Goal: Entertainment & Leisure: Consume media (video, audio)

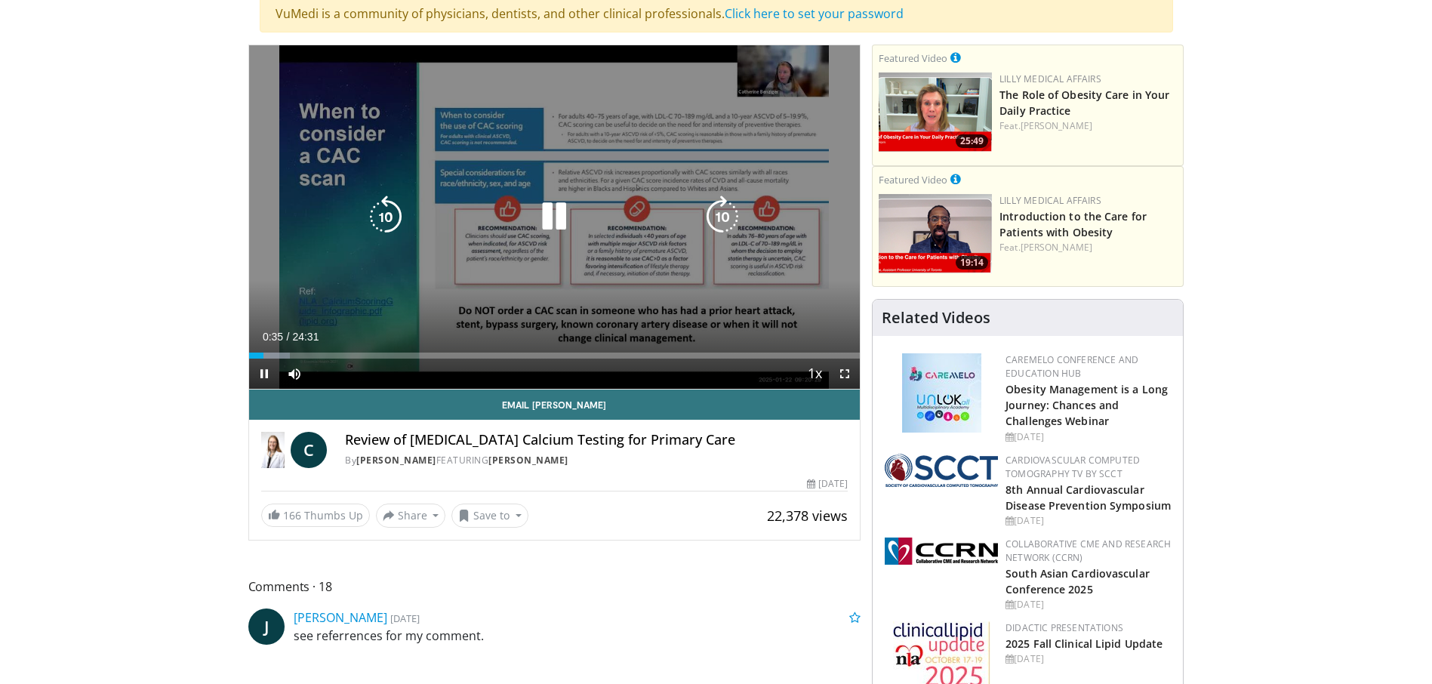
scroll to position [151, 0]
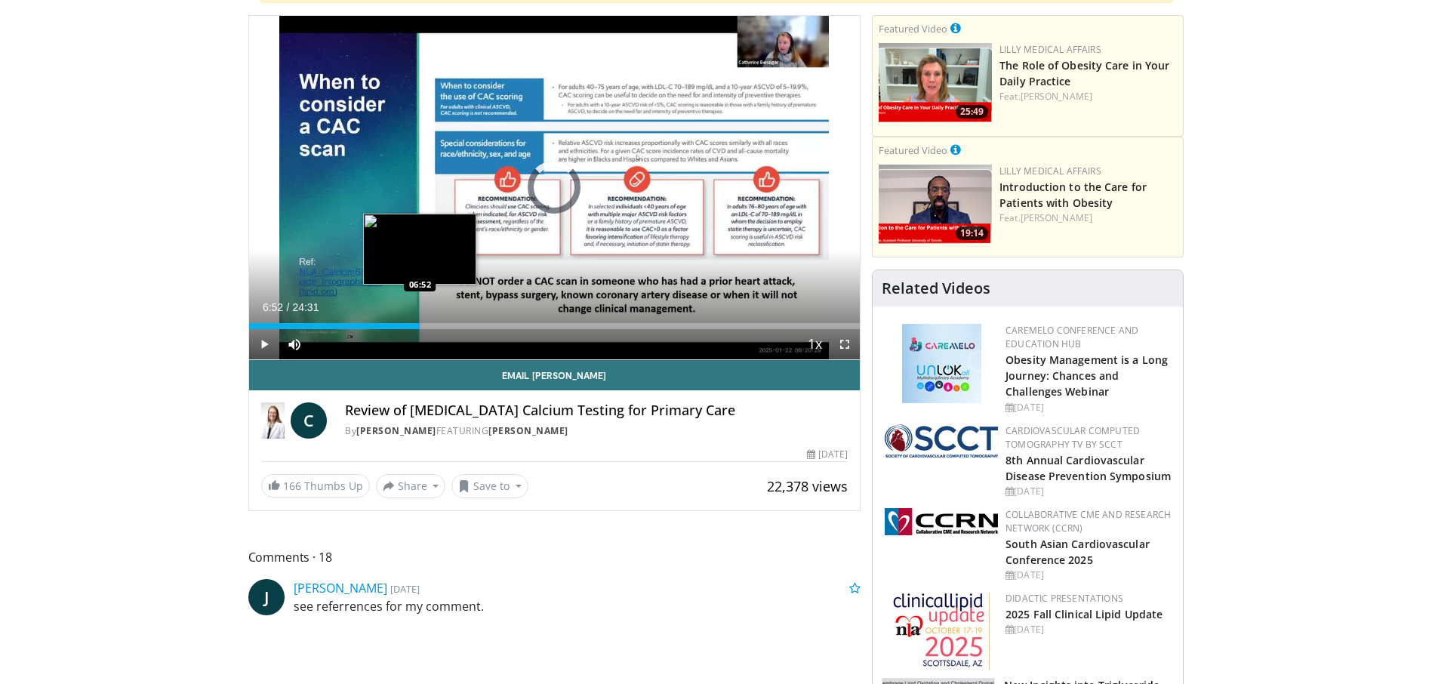
click at [420, 324] on div "Loaded : 6.74% 00:38 06:52" at bounding box center [554, 326] width 611 height 6
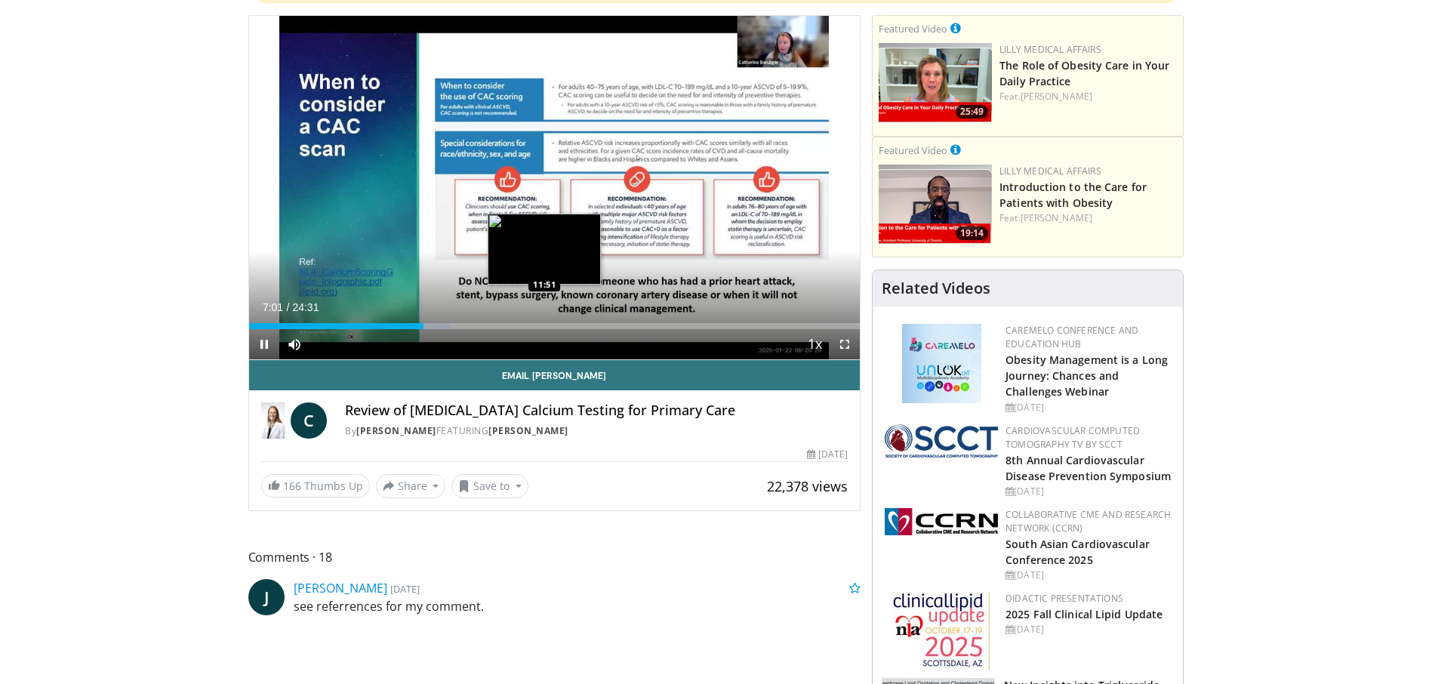
click at [544, 328] on div "Loaded : 33.04% 07:01 11:51" at bounding box center [554, 326] width 611 height 6
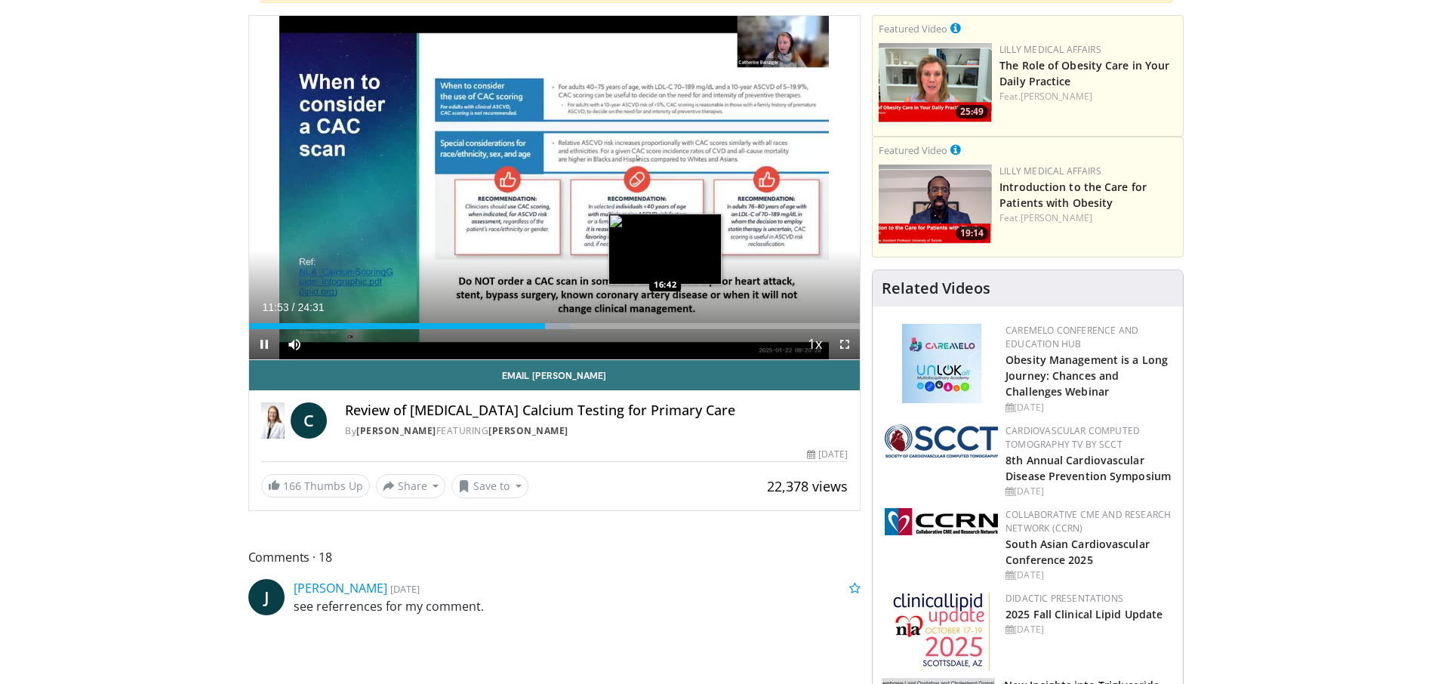
click at [667, 323] on div "Loaded : 52.60% 11:53 16:42" at bounding box center [554, 326] width 611 height 6
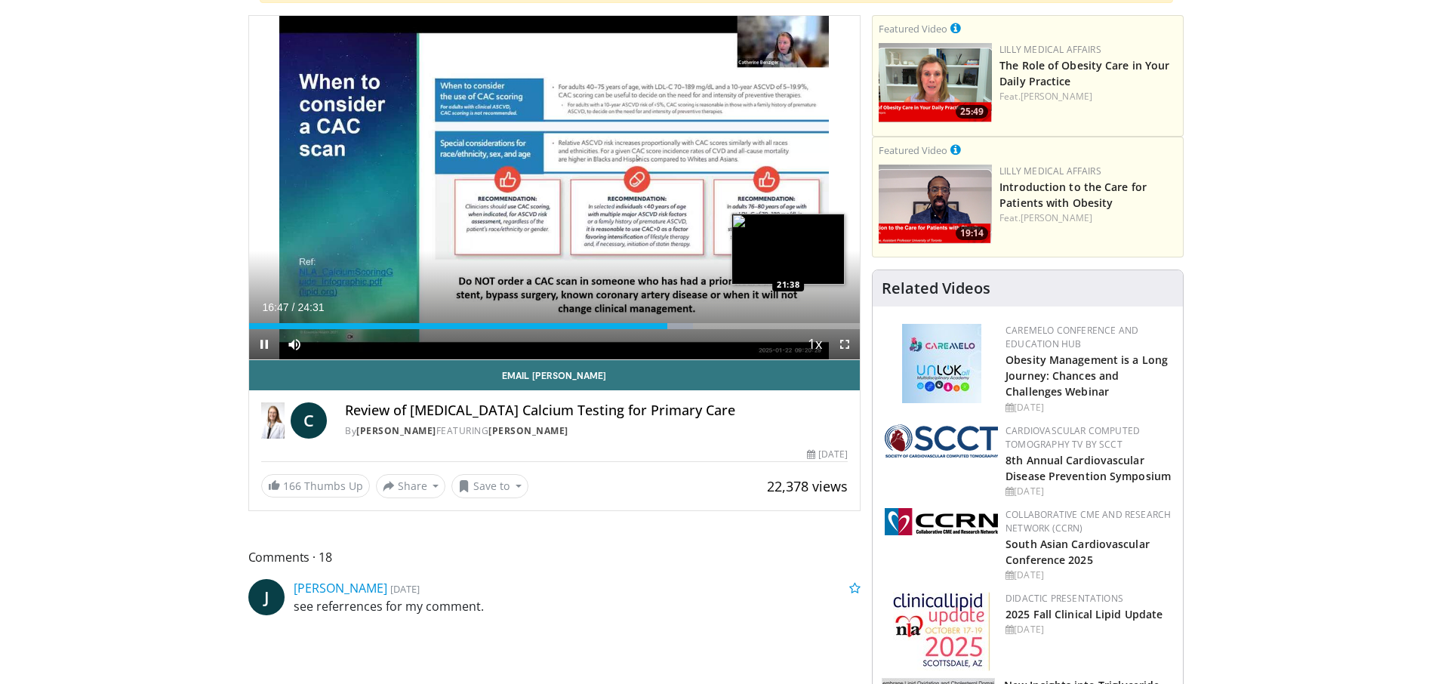
click at [790, 323] on div "Loaded : 72.74% 16:47 21:38" at bounding box center [554, 326] width 611 height 6
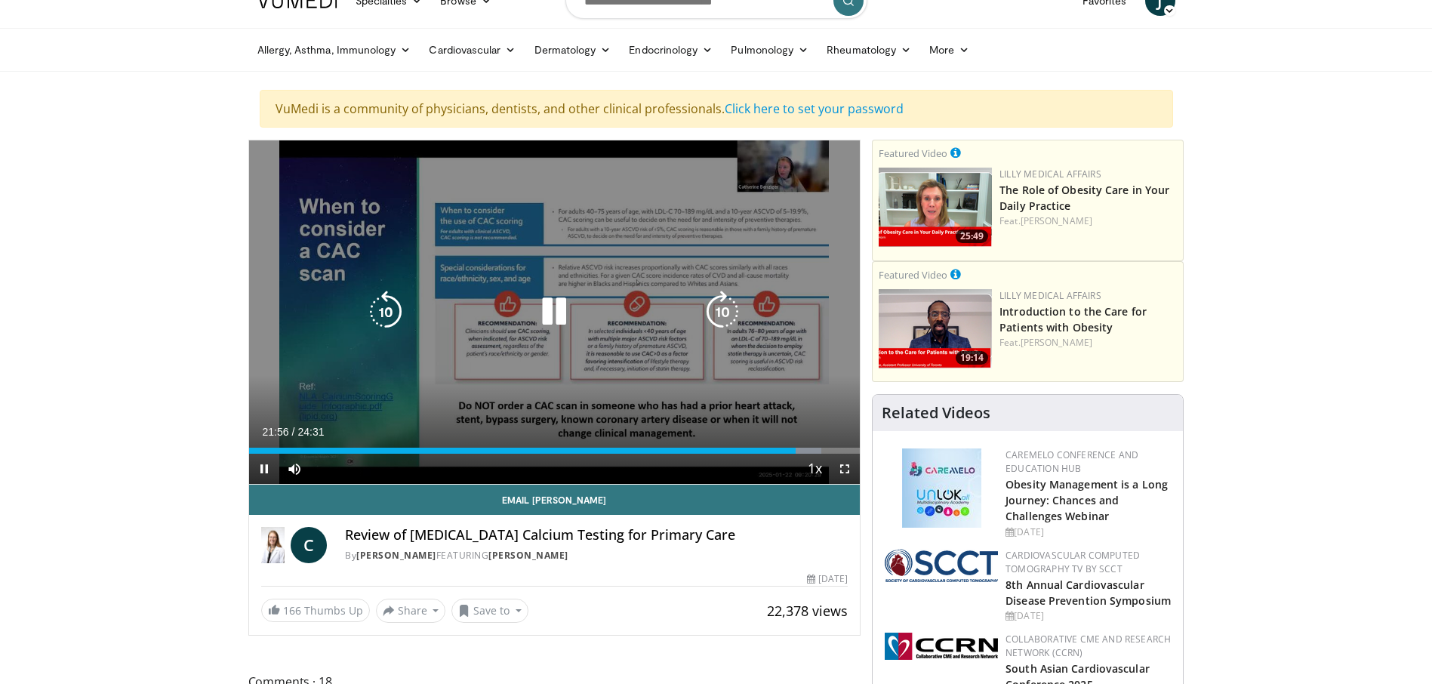
scroll to position [0, 0]
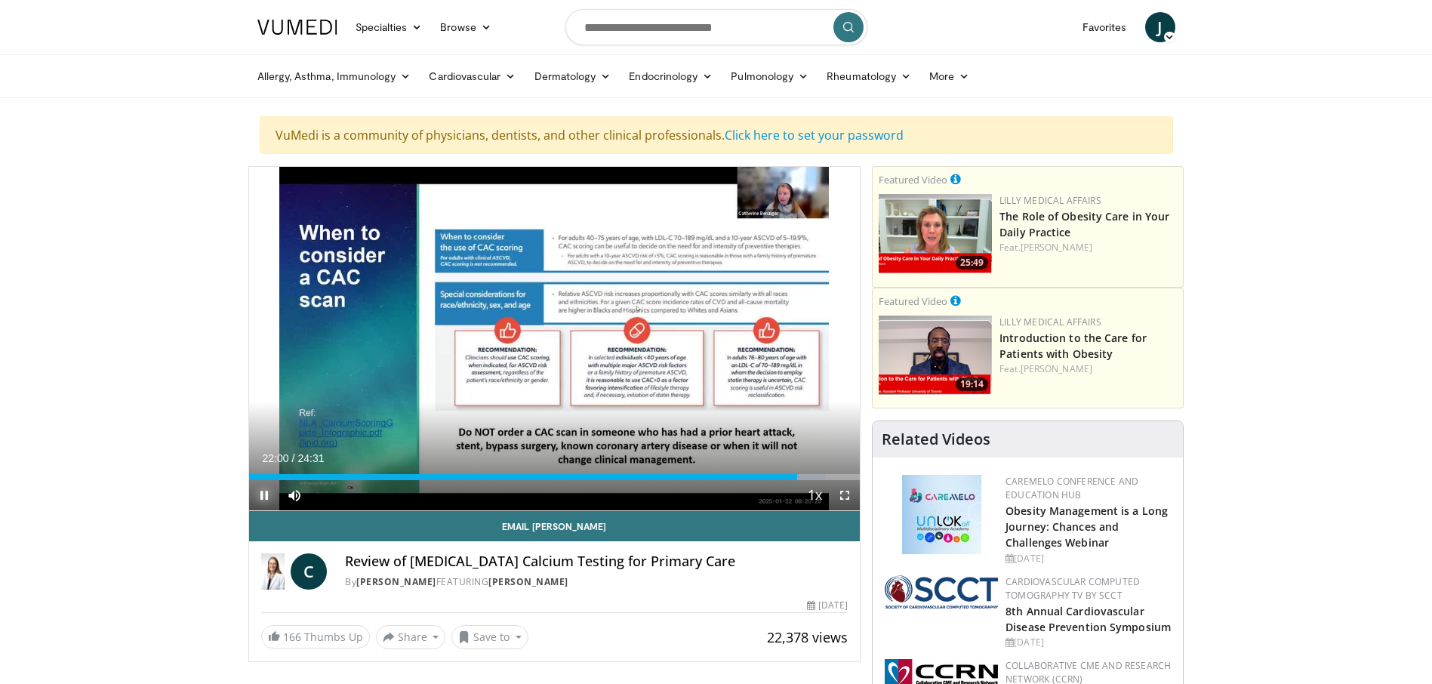
click at [266, 493] on span "Video Player" at bounding box center [264, 495] width 30 height 30
